Goal: Answer question/provide support

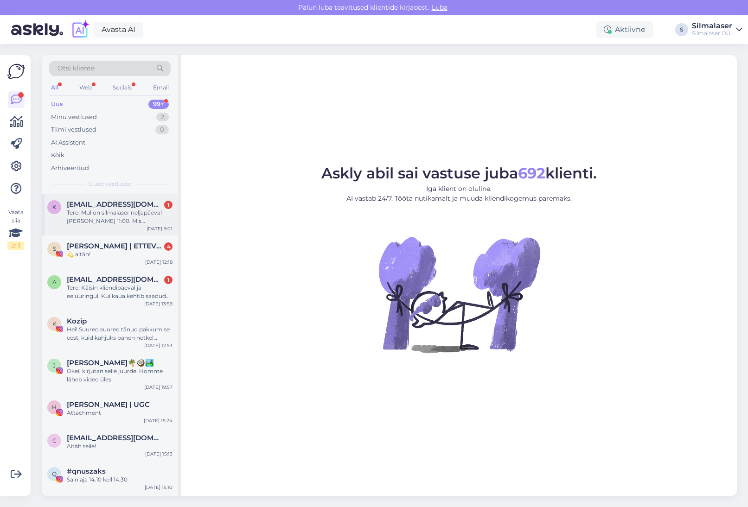
click at [113, 221] on div "Tere! Mul on silmalaser neljapäeval [PERSON_NAME] 11:00. Mis [PERSON_NAME] on […" at bounding box center [120, 217] width 106 height 17
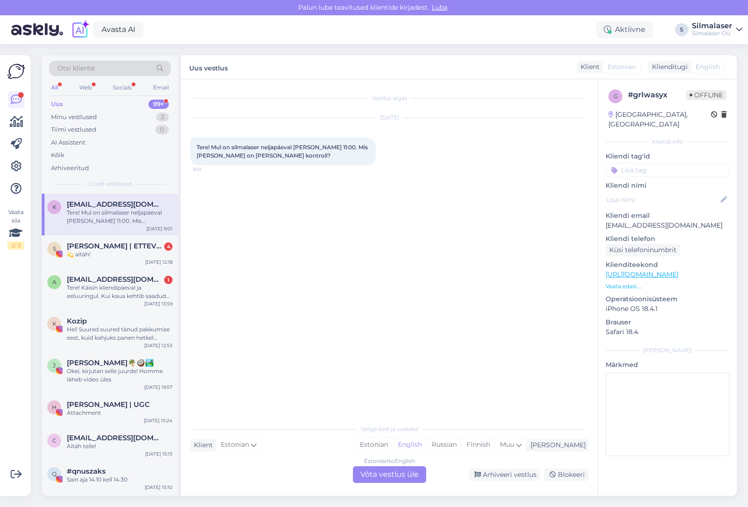
drag, startPoint x: 370, startPoint y: 473, endPoint x: 373, endPoint y: 465, distance: 8.5
click at [370, 472] on div "Estonian to English Võta vestlus üle" at bounding box center [389, 474] width 73 height 17
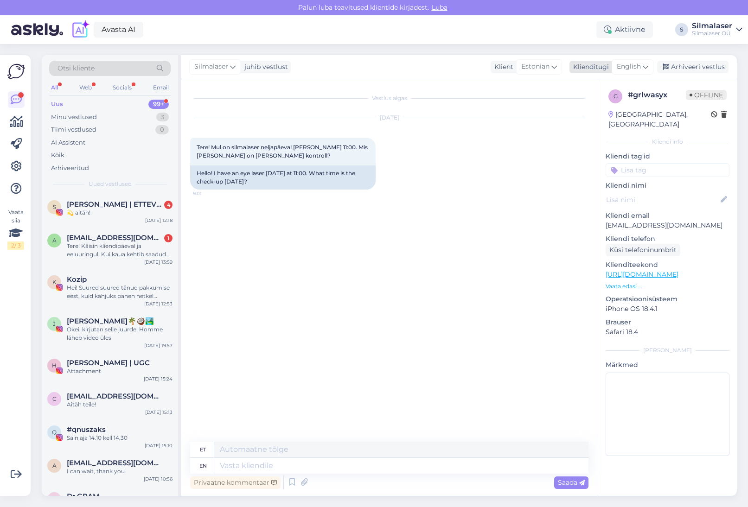
drag, startPoint x: 627, startPoint y: 66, endPoint x: 625, endPoint y: 71, distance: 5.0
click at [627, 67] on span "English" at bounding box center [628, 67] width 24 height 10
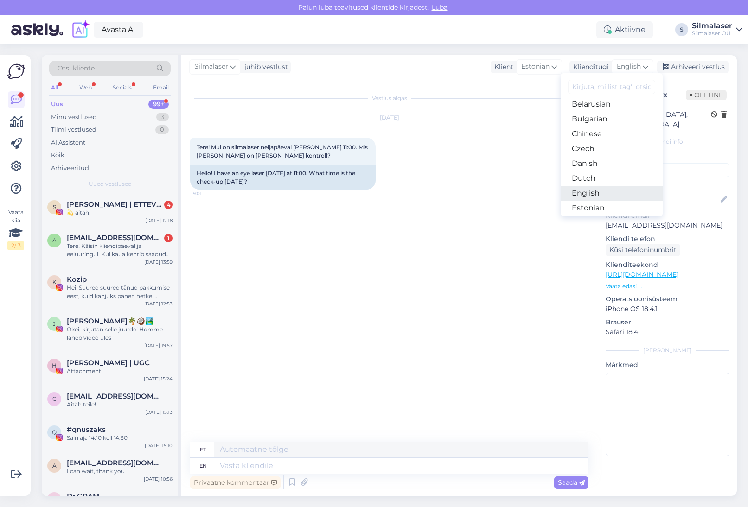
scroll to position [21, 0]
click at [585, 206] on link "Estonian" at bounding box center [611, 205] width 102 height 15
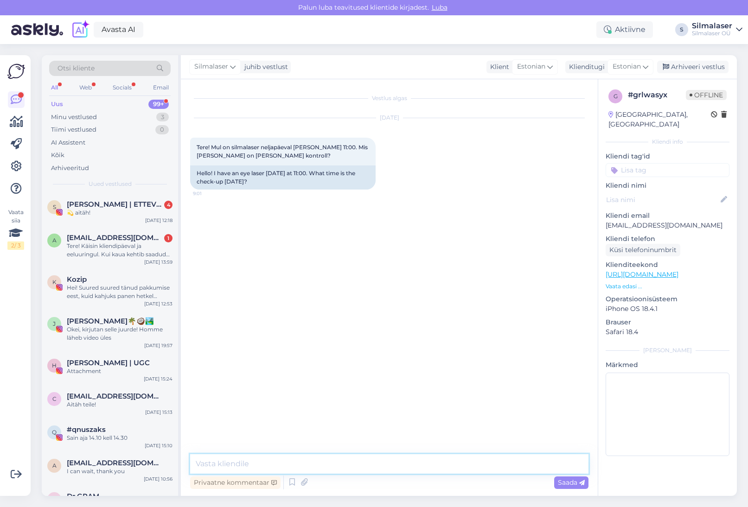
click at [229, 461] on textarea at bounding box center [389, 463] width 398 height 19
type textarea "Tere! Reedene kontrolli aeg antakse Teile neljapäeval, üldjuhul on kontrollid k…"
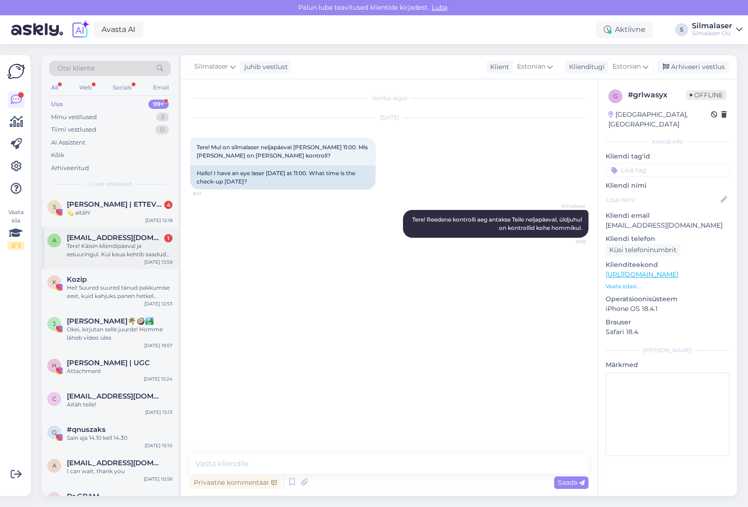
click at [98, 243] on div "Tere! Käisin kliendipäeval ja eeluuringul. Kui kaua kehtib saadud soodustus?" at bounding box center [120, 250] width 106 height 17
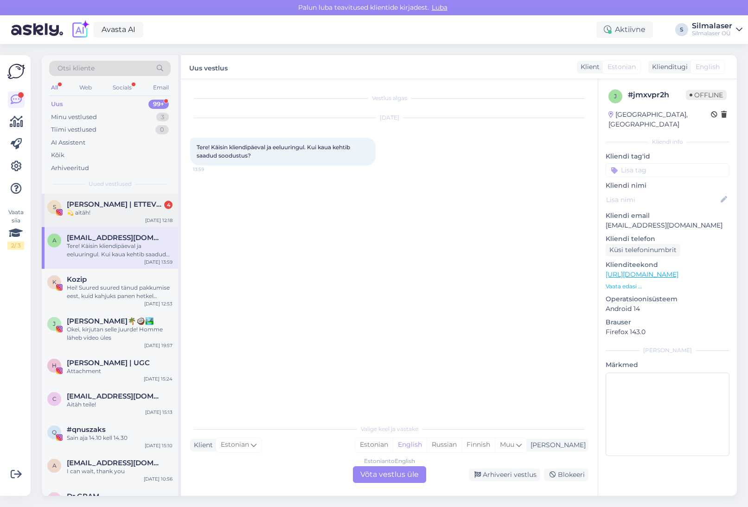
click at [99, 213] on div "💫 aitäh!" at bounding box center [120, 213] width 106 height 8
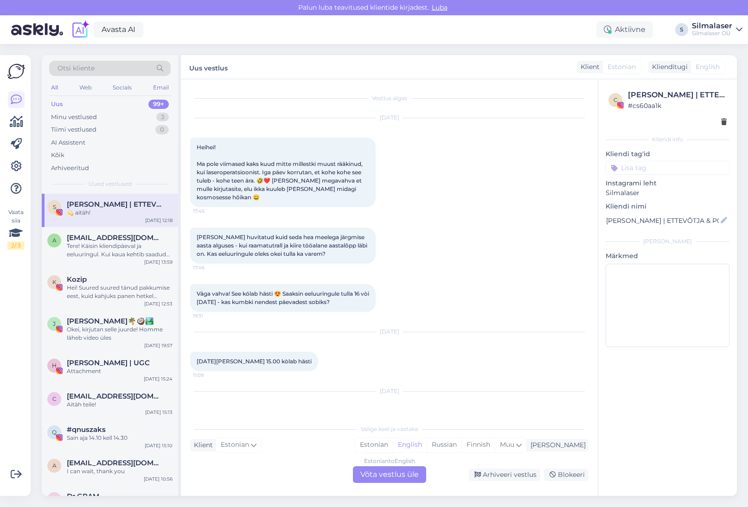
scroll to position [86, 0]
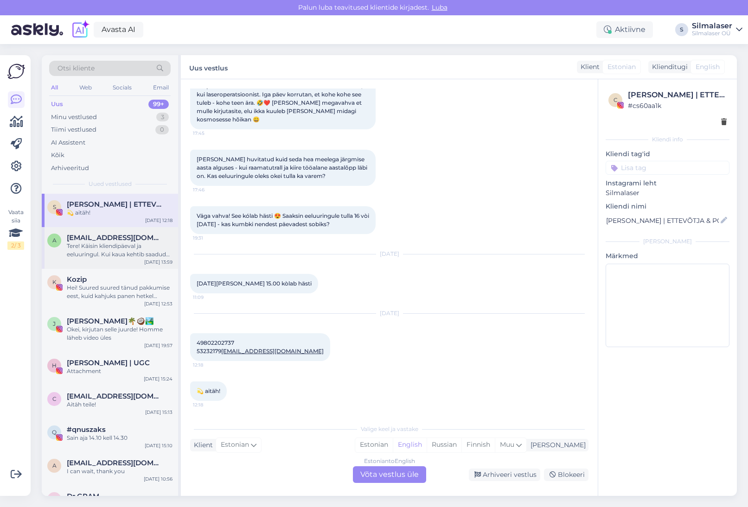
click at [101, 252] on div "Tere! Käisin kliendipäeval ja eeluuringul. Kui kaua kehtib saadud soodustus?" at bounding box center [120, 250] width 106 height 17
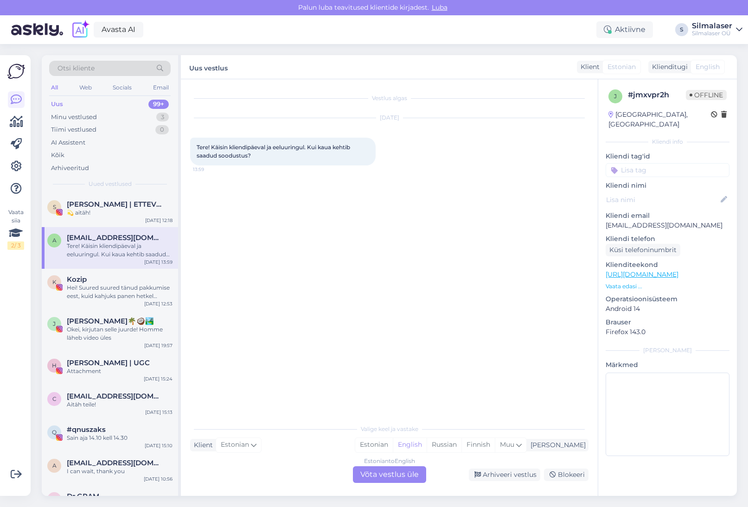
scroll to position [0, 0]
click at [367, 471] on div "Estonian to English Võta vestlus üle" at bounding box center [389, 474] width 73 height 17
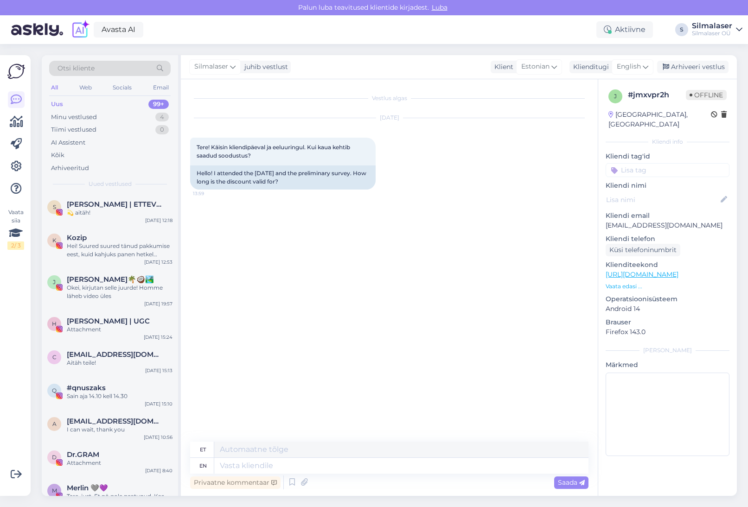
drag, startPoint x: 632, startPoint y: 68, endPoint x: 627, endPoint y: 94, distance: 26.5
click at [632, 69] on span "English" at bounding box center [628, 67] width 24 height 10
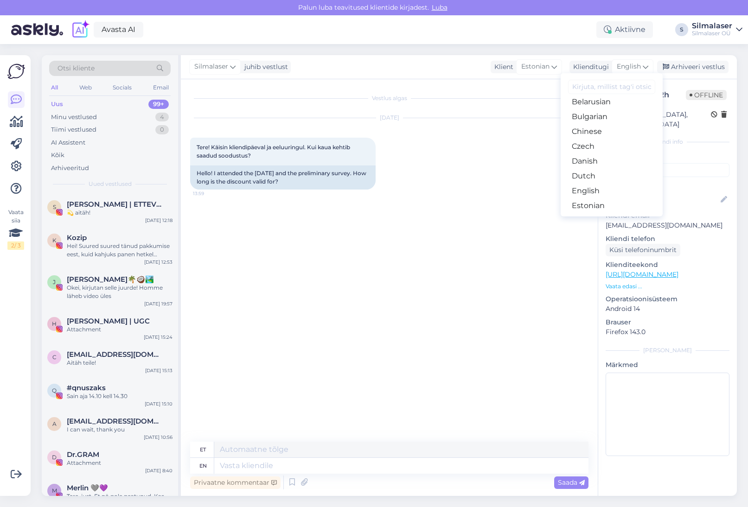
drag, startPoint x: 594, startPoint y: 207, endPoint x: 572, endPoint y: 232, distance: 33.2
click at [594, 207] on link "Estonian" at bounding box center [611, 205] width 102 height 15
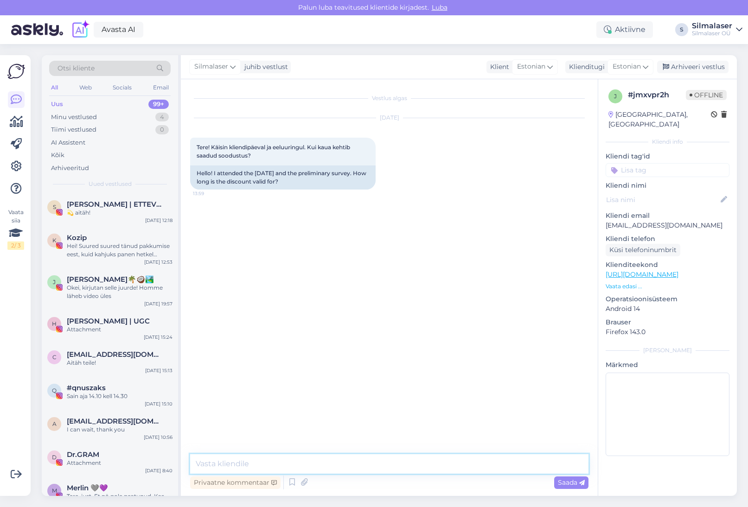
click at [324, 472] on textarea at bounding box center [389, 463] width 398 height 19
type textarea "Tere! Uuringud kehtivad pool aastat. Soodustus kehtib sama kaua."
